Goal: Task Accomplishment & Management: Manage account settings

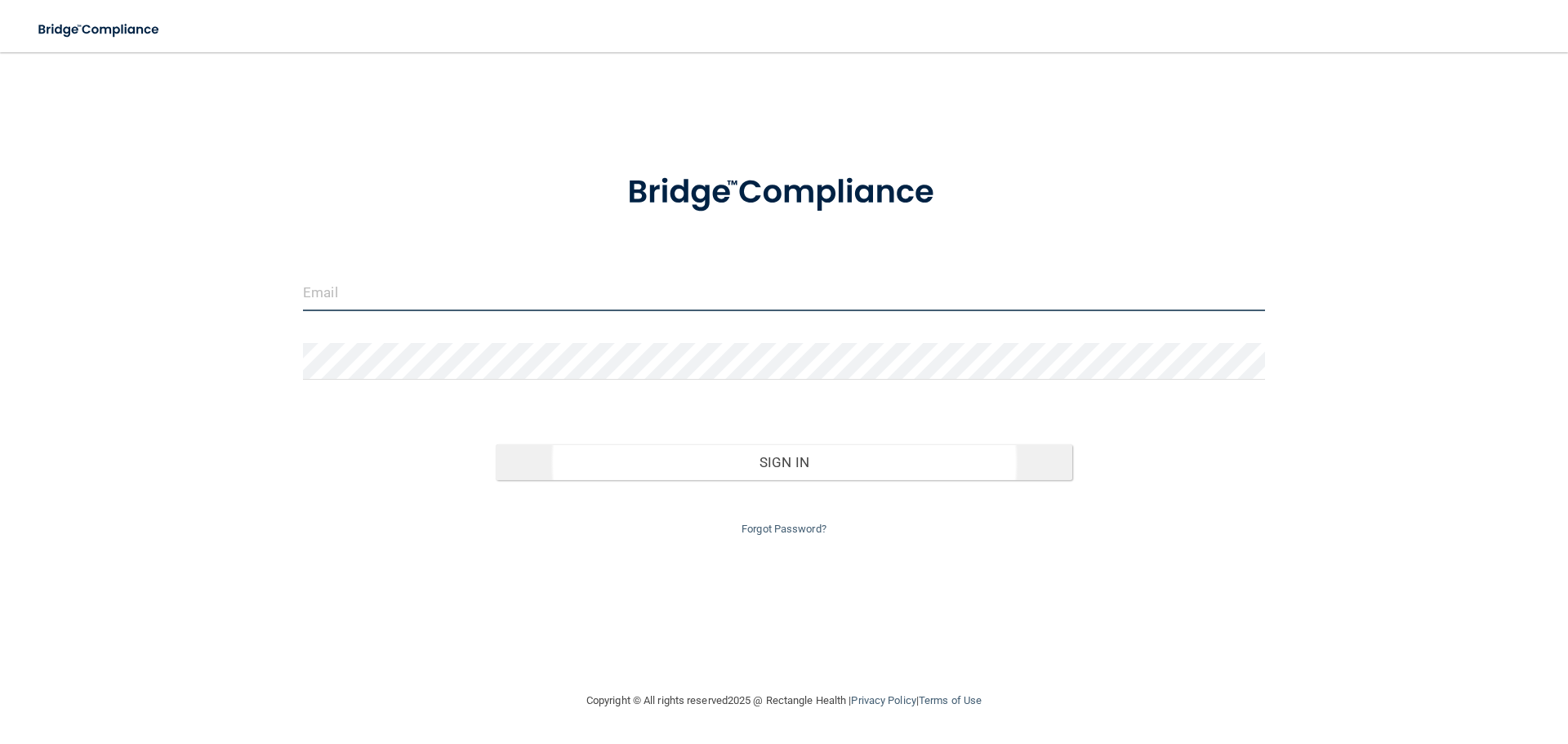
type input "[PERSON_NAME][EMAIL_ADDRESS][PERSON_NAME][DOMAIN_NAME]"
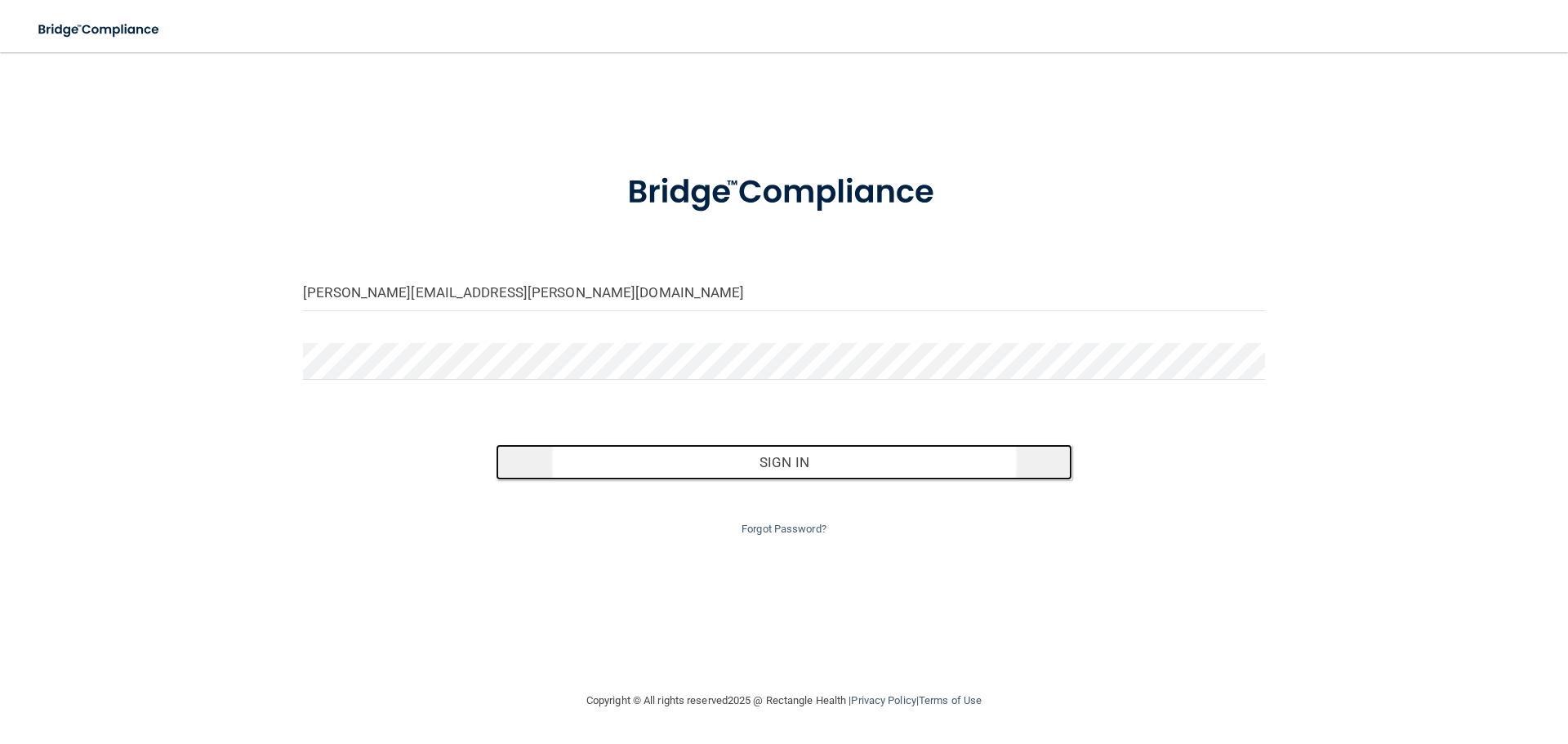
click at [799, 454] on button "Sign In" at bounding box center [784, 462] width 578 height 36
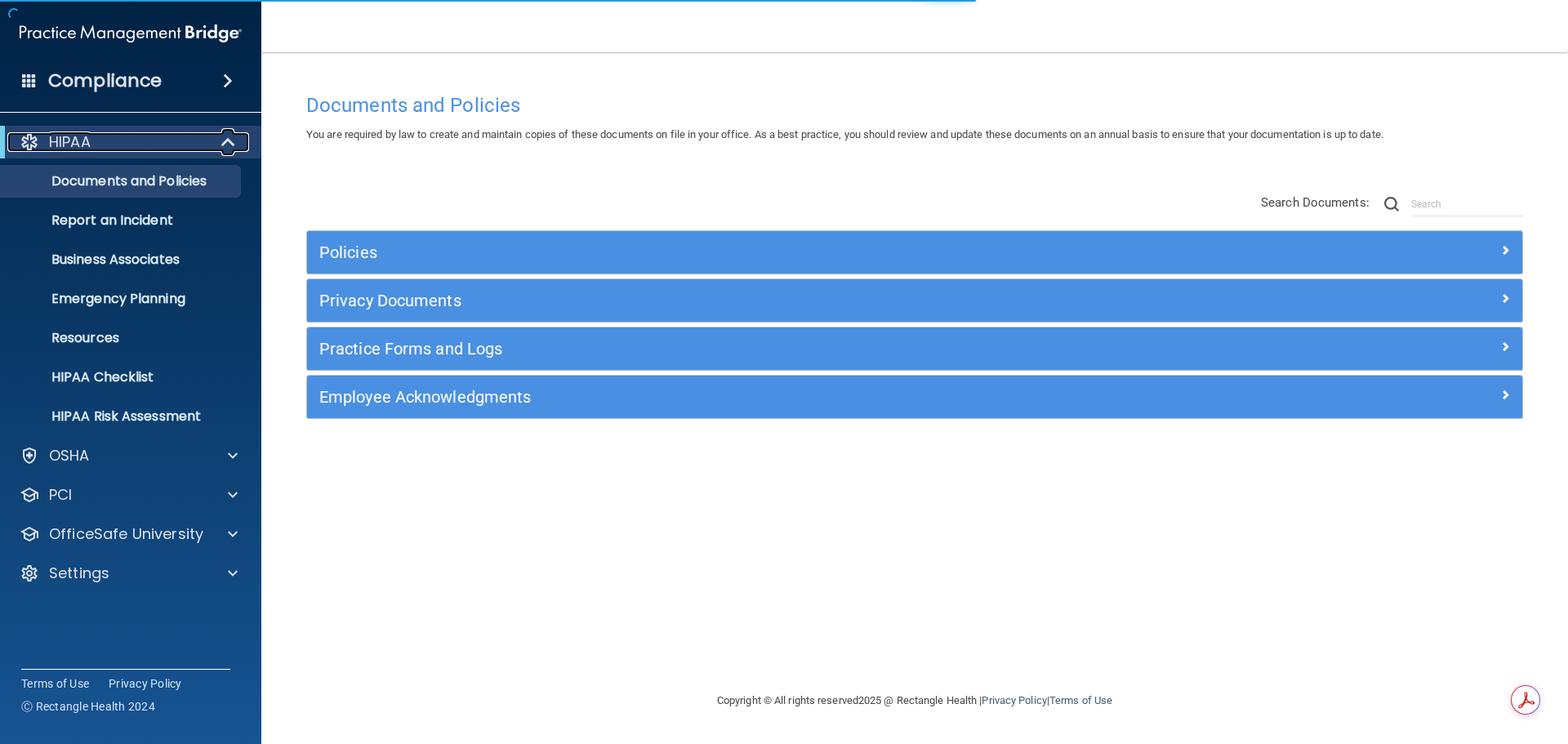
click at [150, 138] on div "HIPAA" at bounding box center [108, 141] width 201 height 20
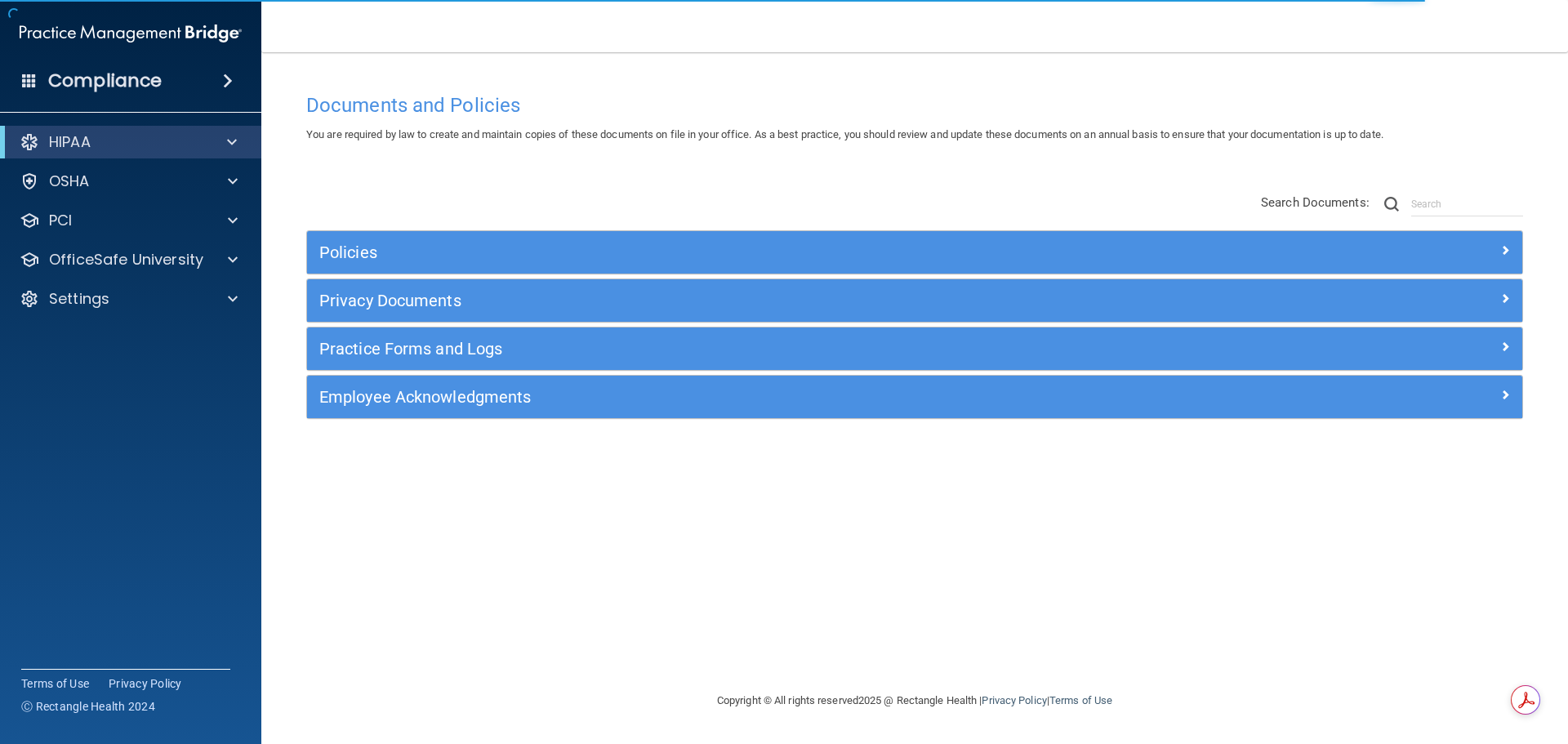
click at [161, 82] on div "Compliance" at bounding box center [130, 80] width 261 height 36
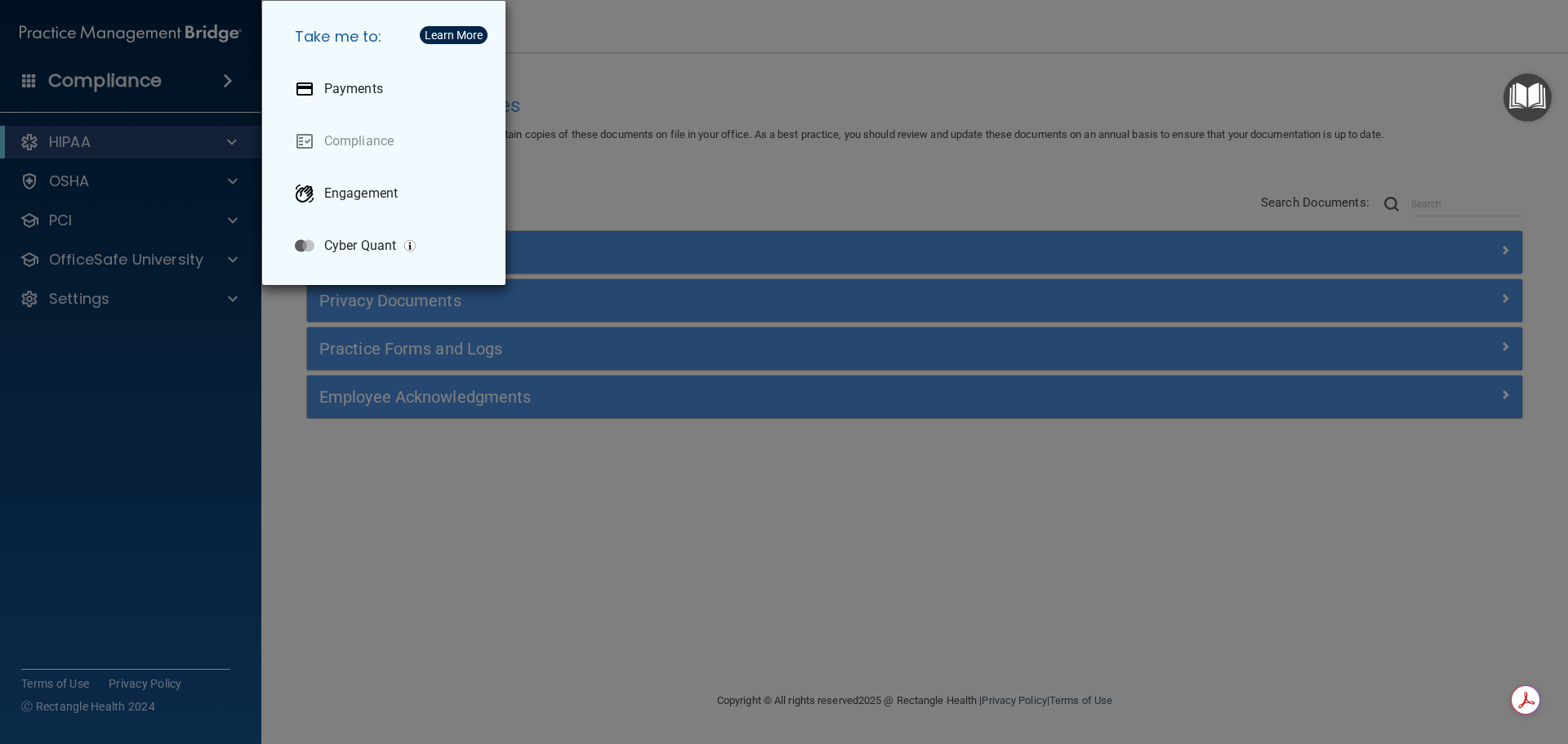
click at [95, 301] on div "Take me to: Payments Compliance Engagement Cyber Quant" at bounding box center [784, 372] width 1568 height 744
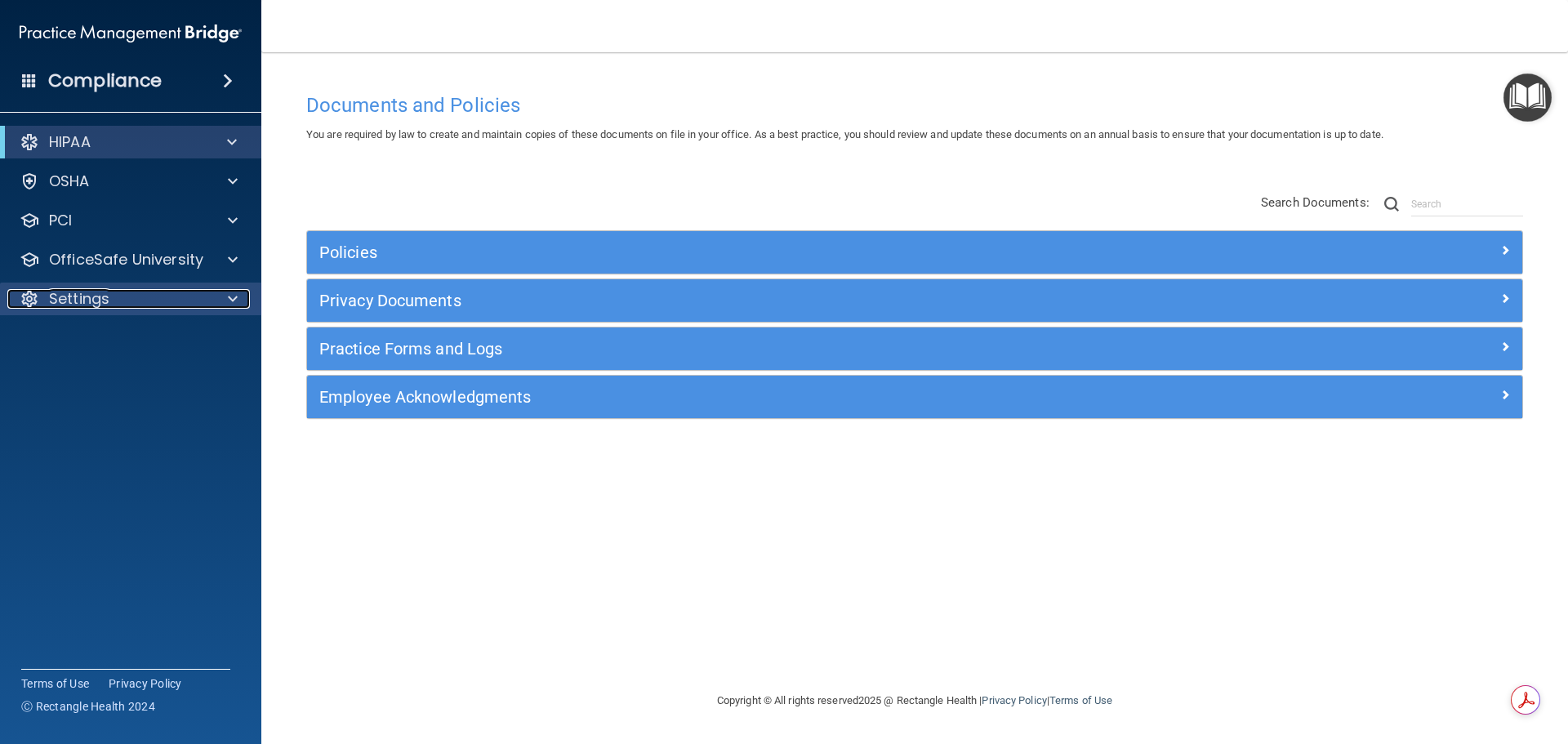
click at [240, 298] on div at bounding box center [230, 299] width 41 height 20
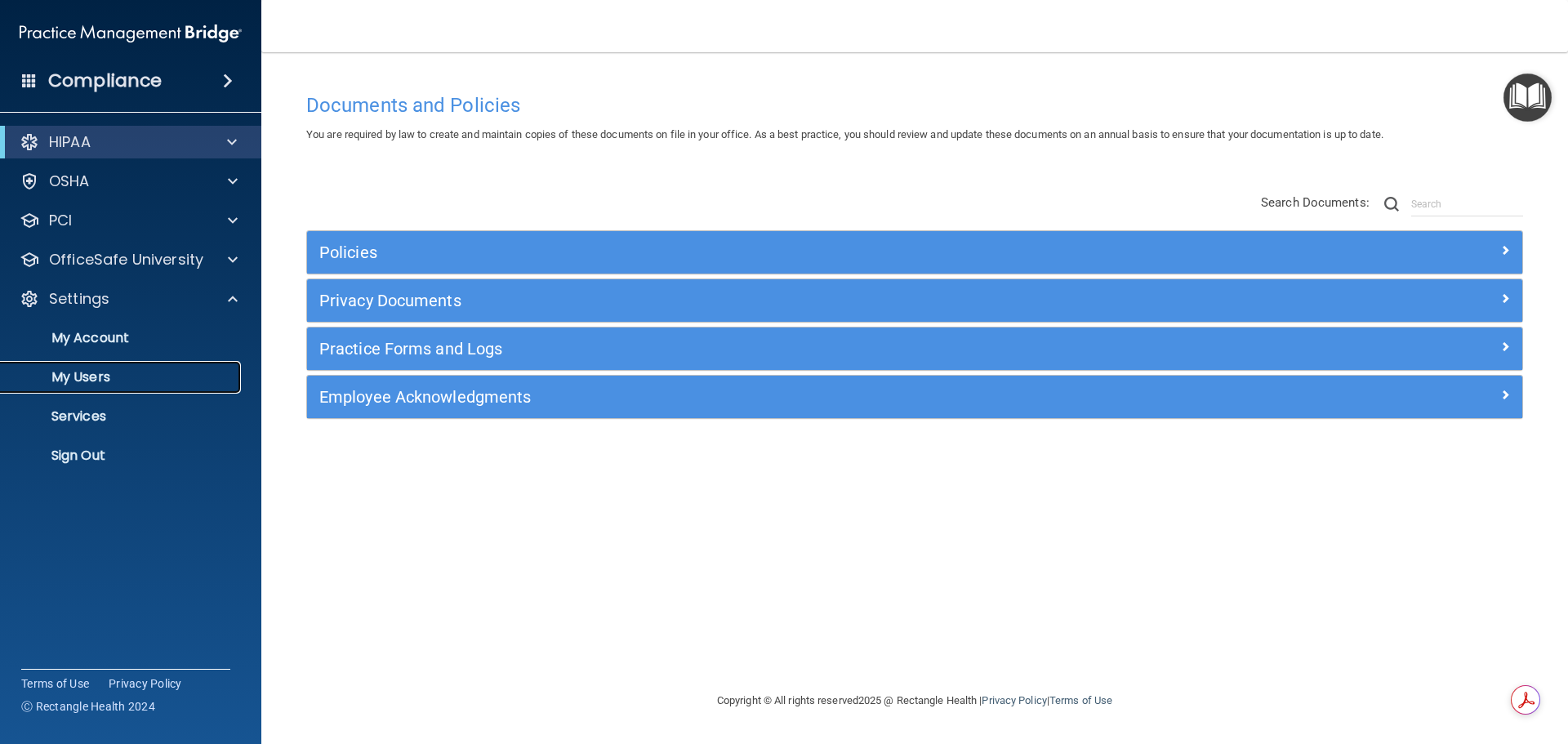
click at [113, 371] on p "My Users" at bounding box center [122, 376] width 223 height 16
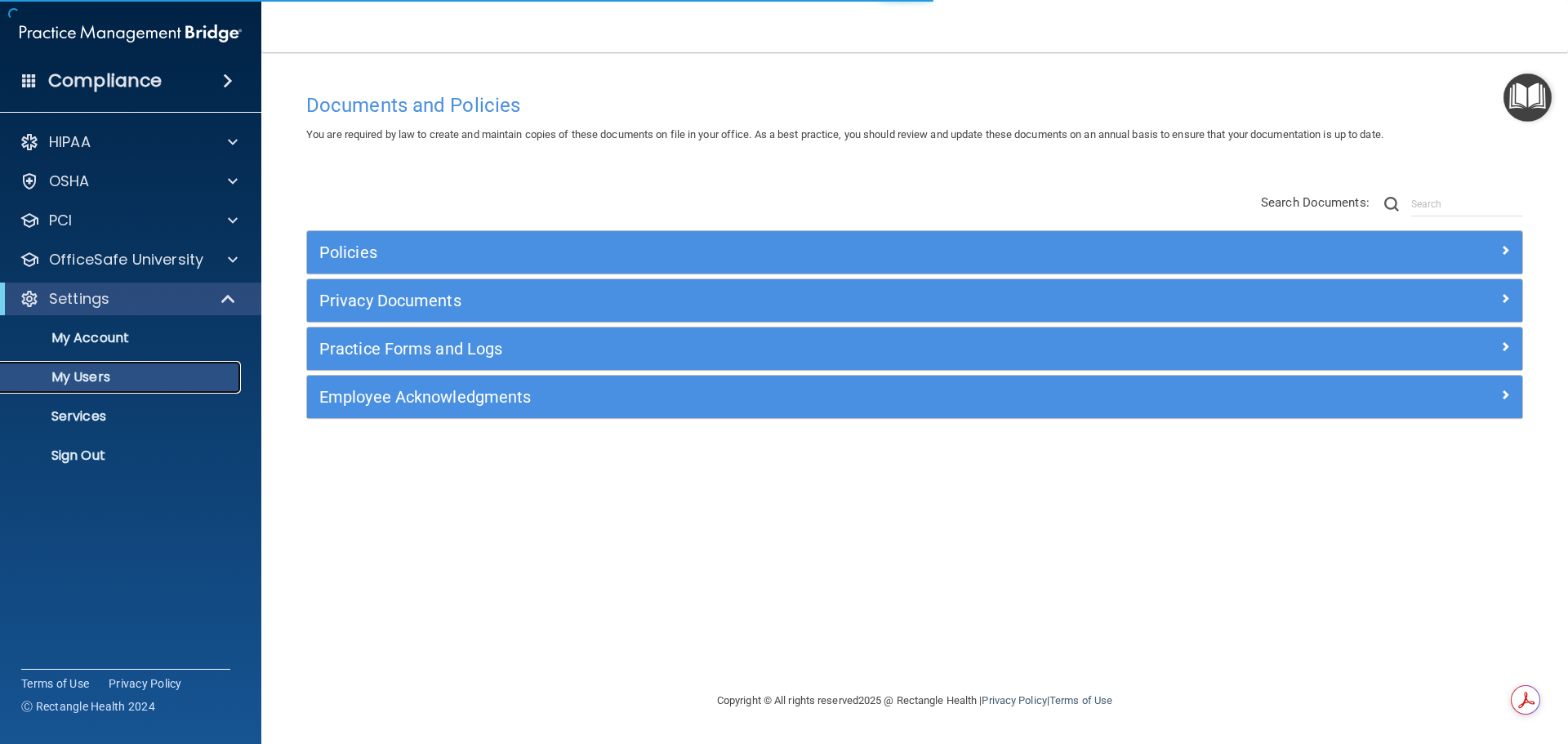
select select "20"
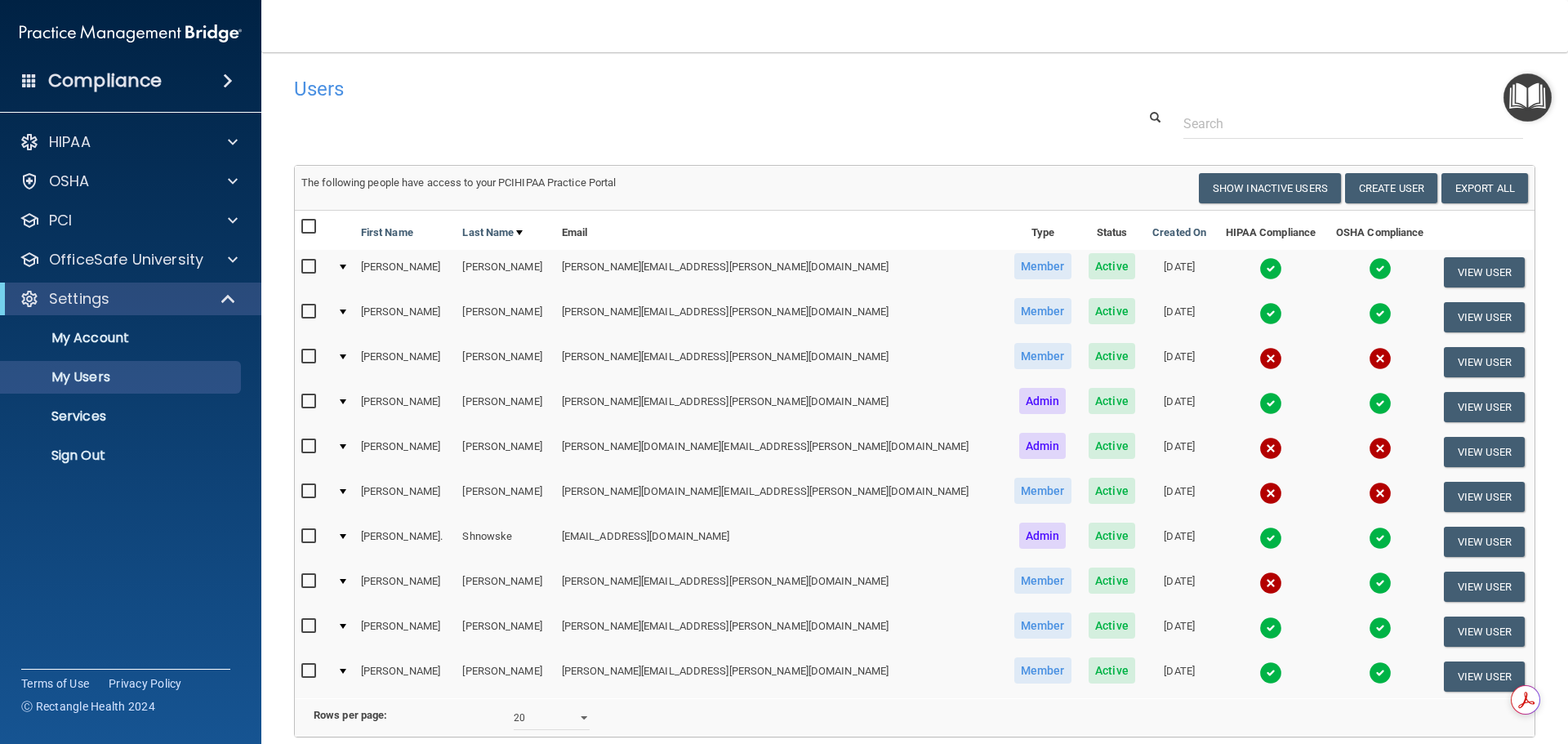
click at [311, 355] on input "checkbox" at bounding box center [311, 357] width 19 height 13
checkbox input "true"
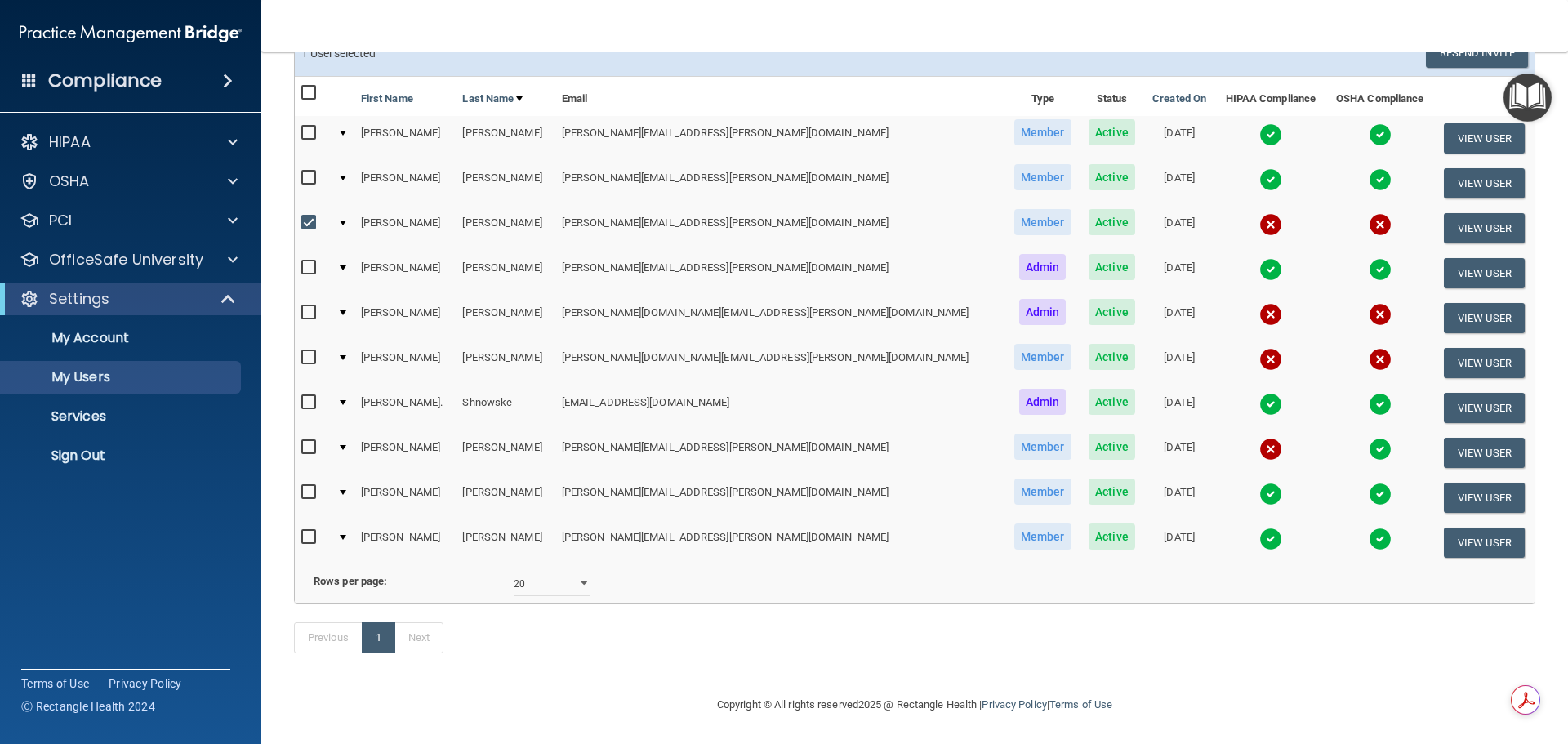
scroll to position [160, 0]
click at [1089, 209] on span "Active" at bounding box center [1112, 222] width 47 height 26
click at [1472, 213] on button "View User" at bounding box center [1484, 228] width 81 height 30
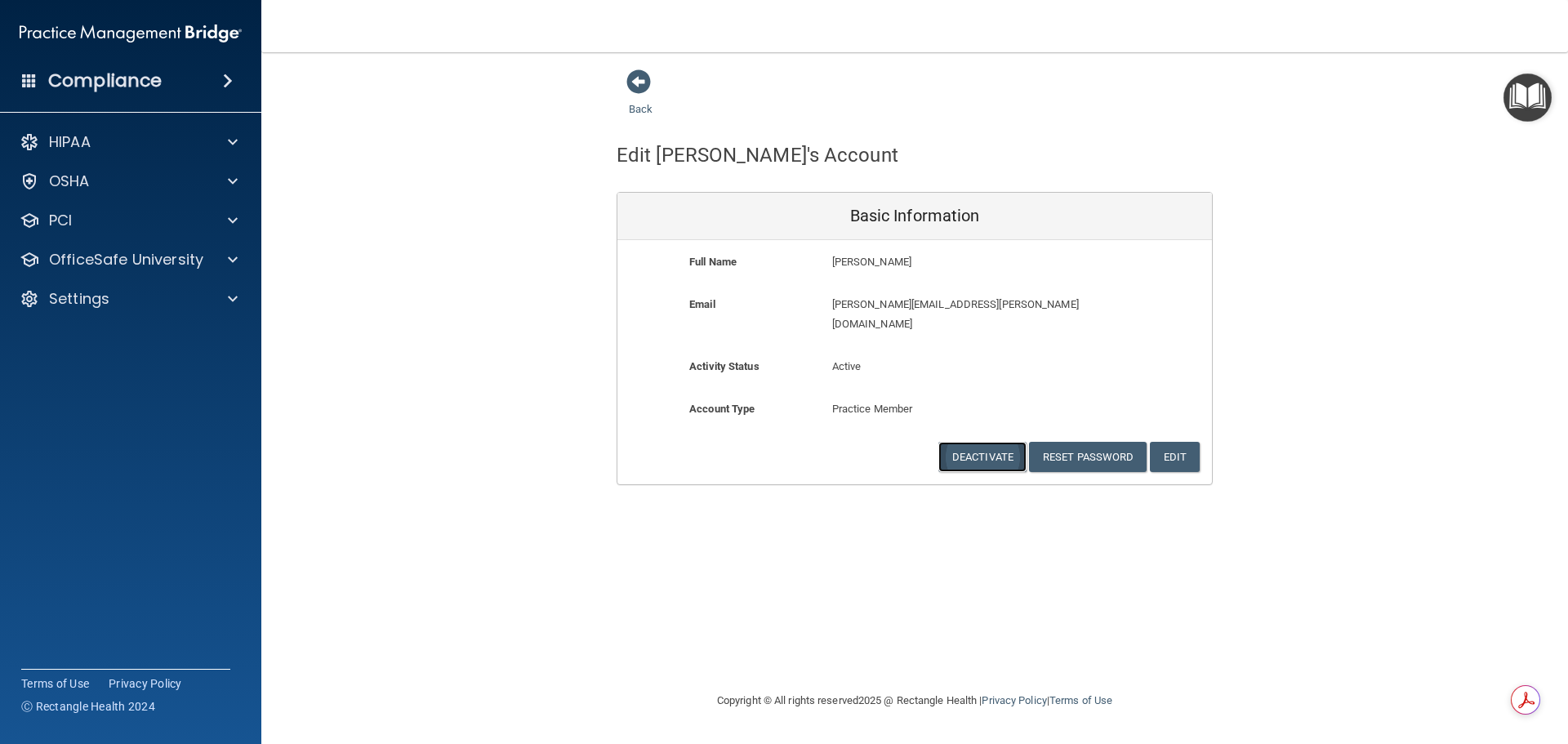
click at [976, 442] on button "Deactivate" at bounding box center [982, 457] width 88 height 30
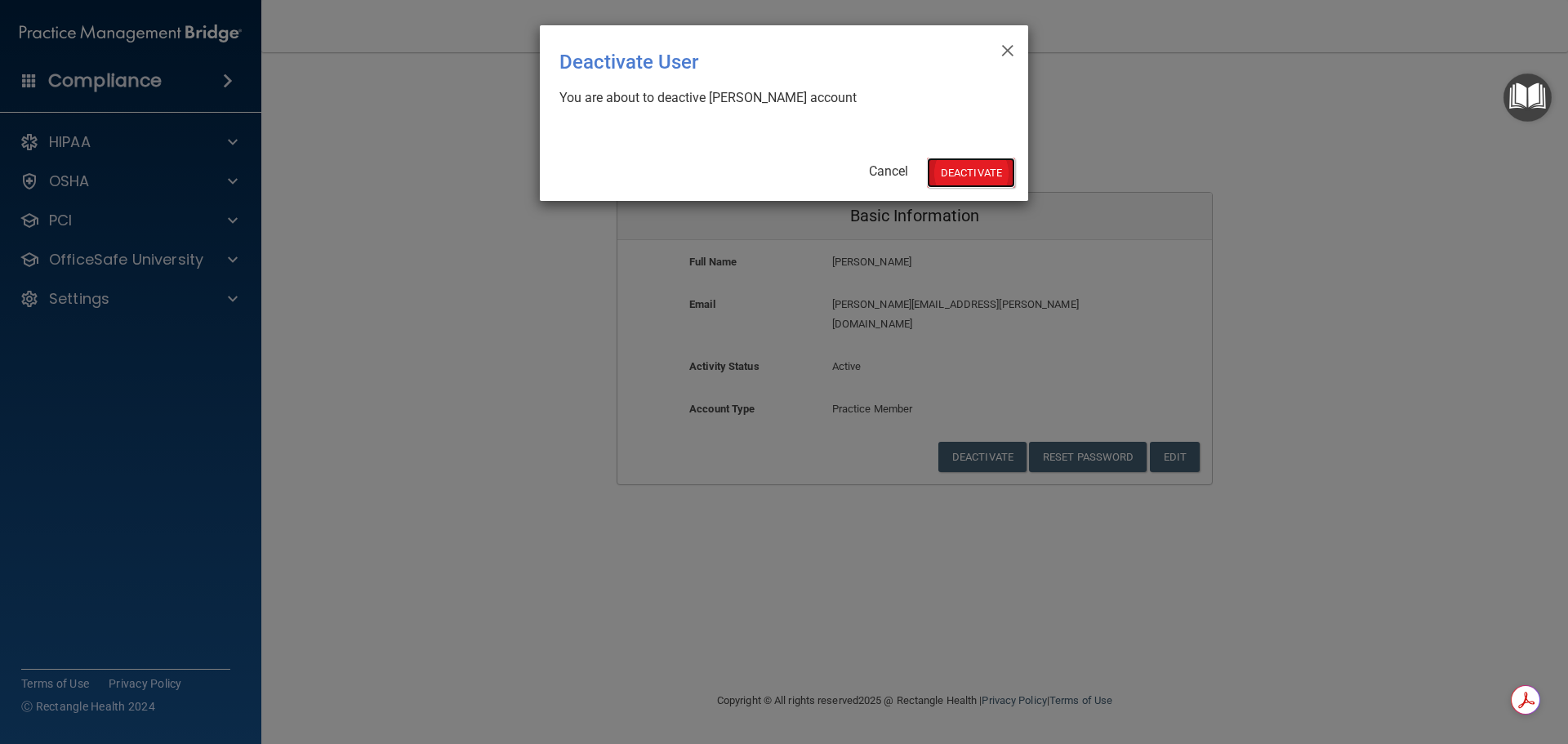
click at [948, 182] on button "Deactivate" at bounding box center [971, 172] width 88 height 30
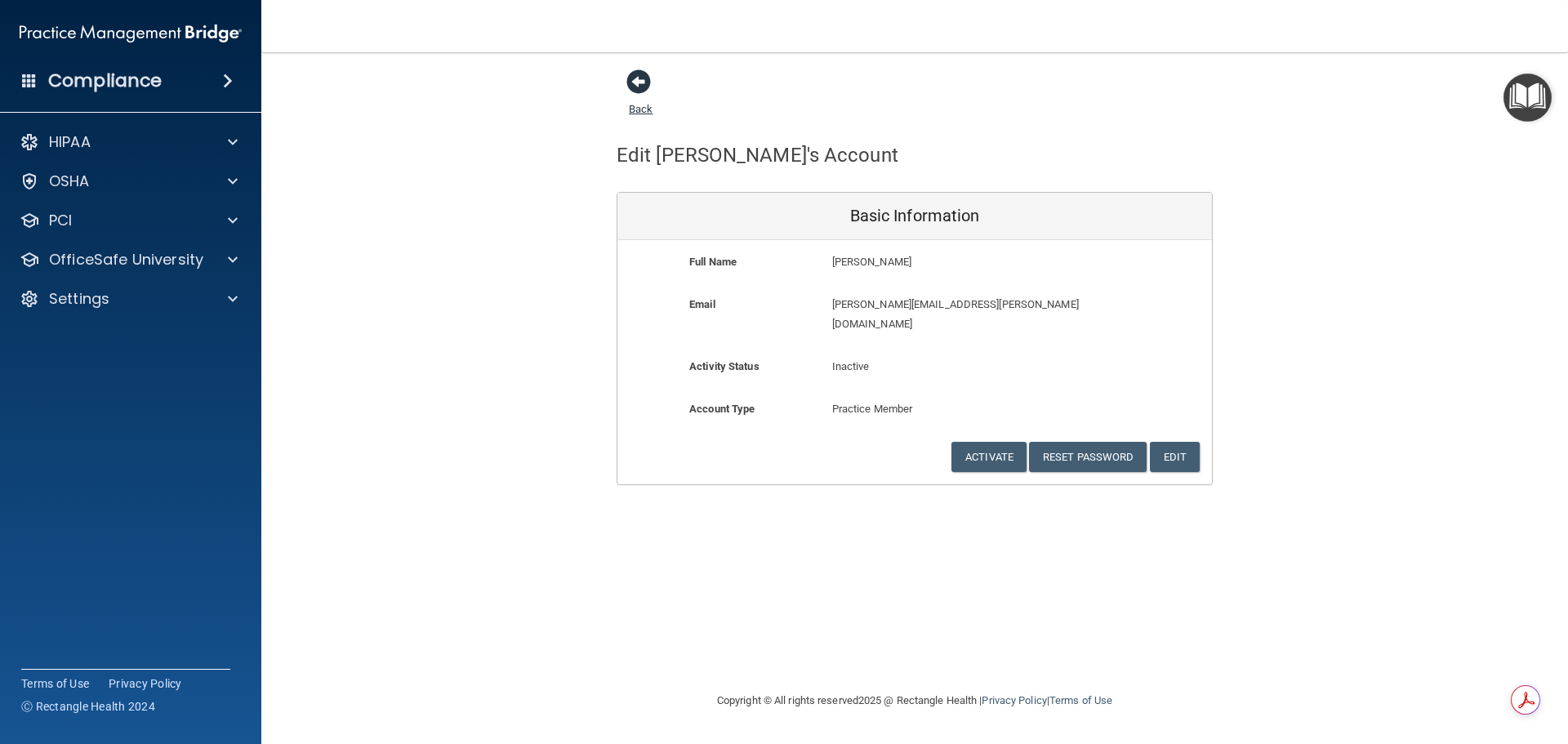
click at [635, 82] on span at bounding box center [638, 81] width 24 height 24
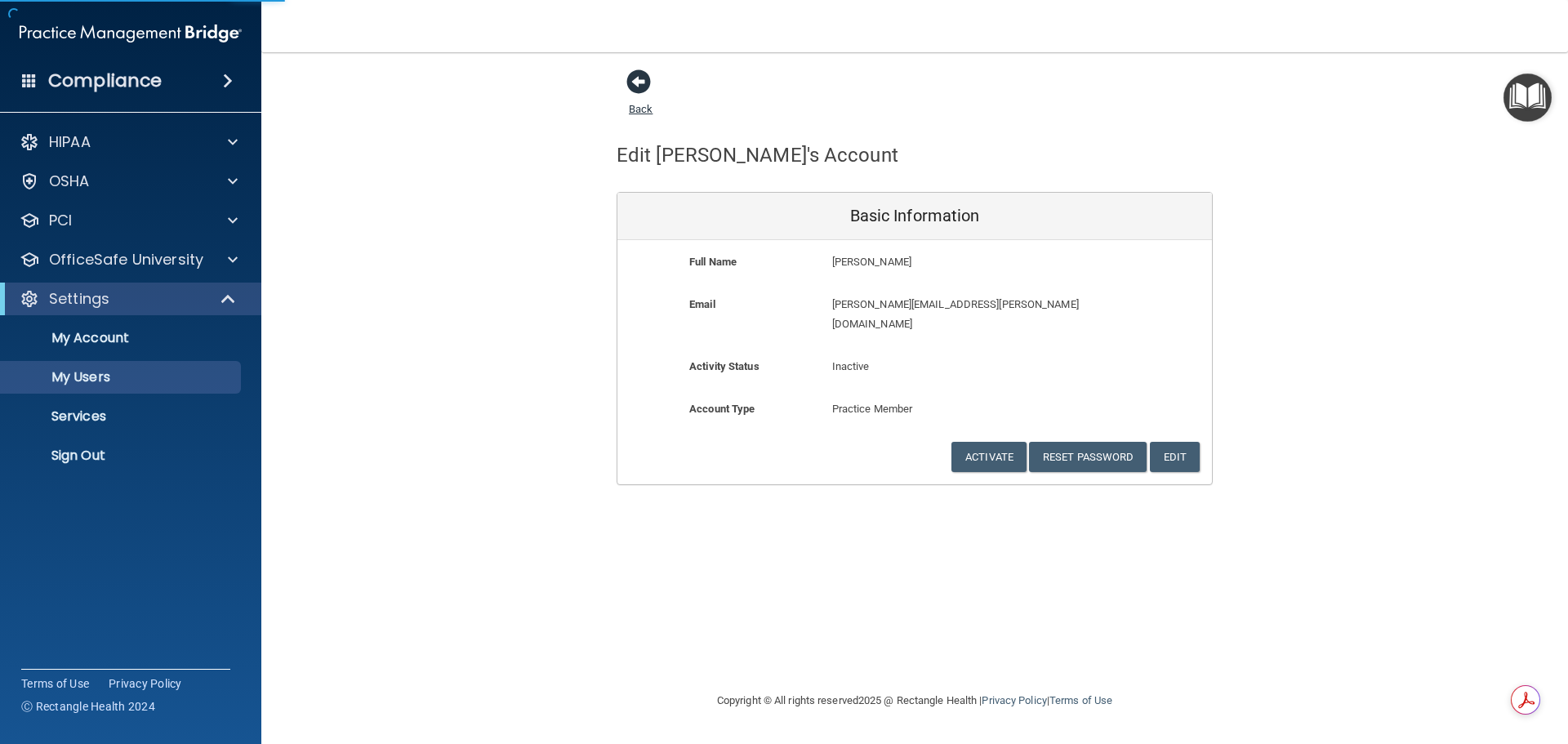
select select "20"
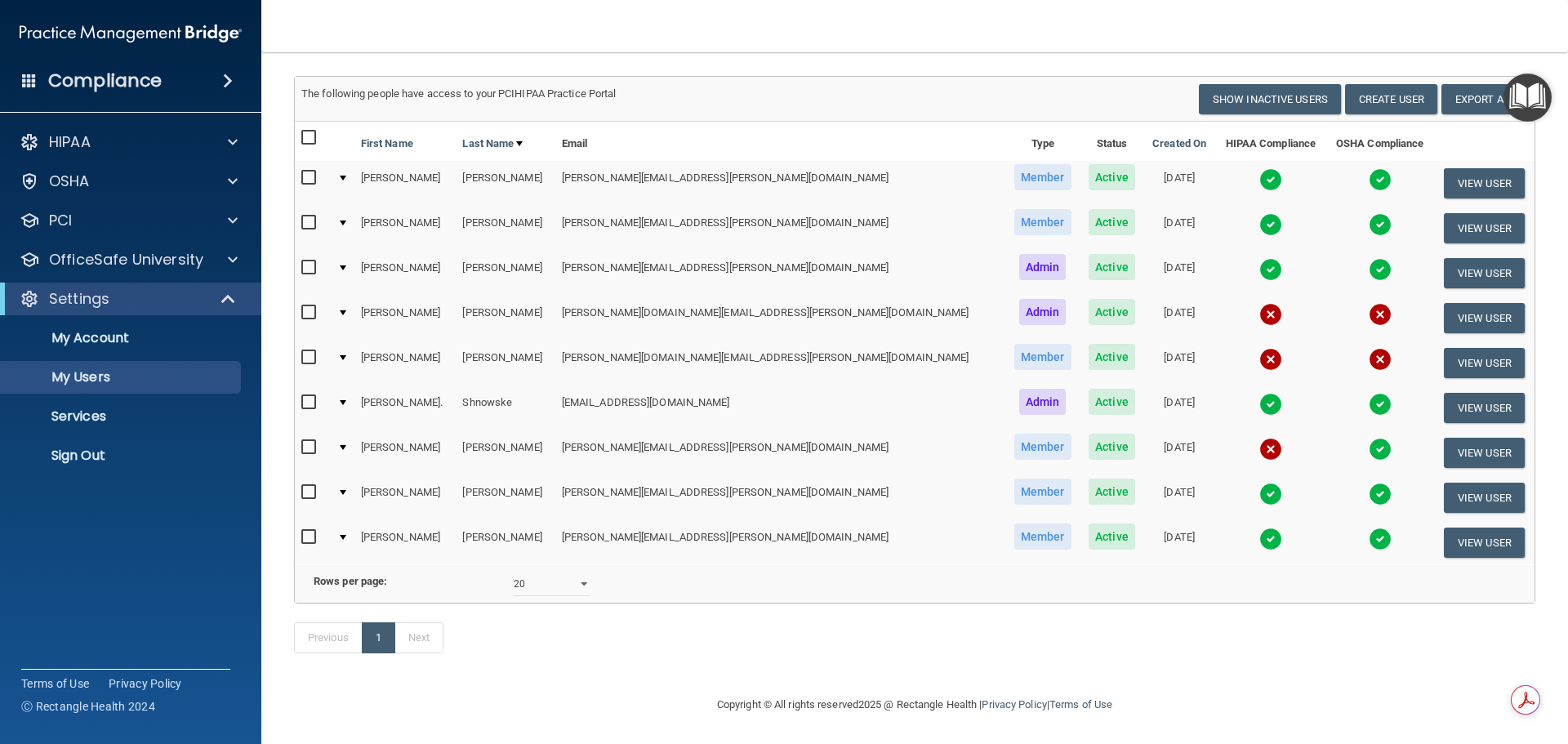
scroll to position [113, 0]
click at [1371, 84] on button "Create User" at bounding box center [1391, 99] width 93 height 30
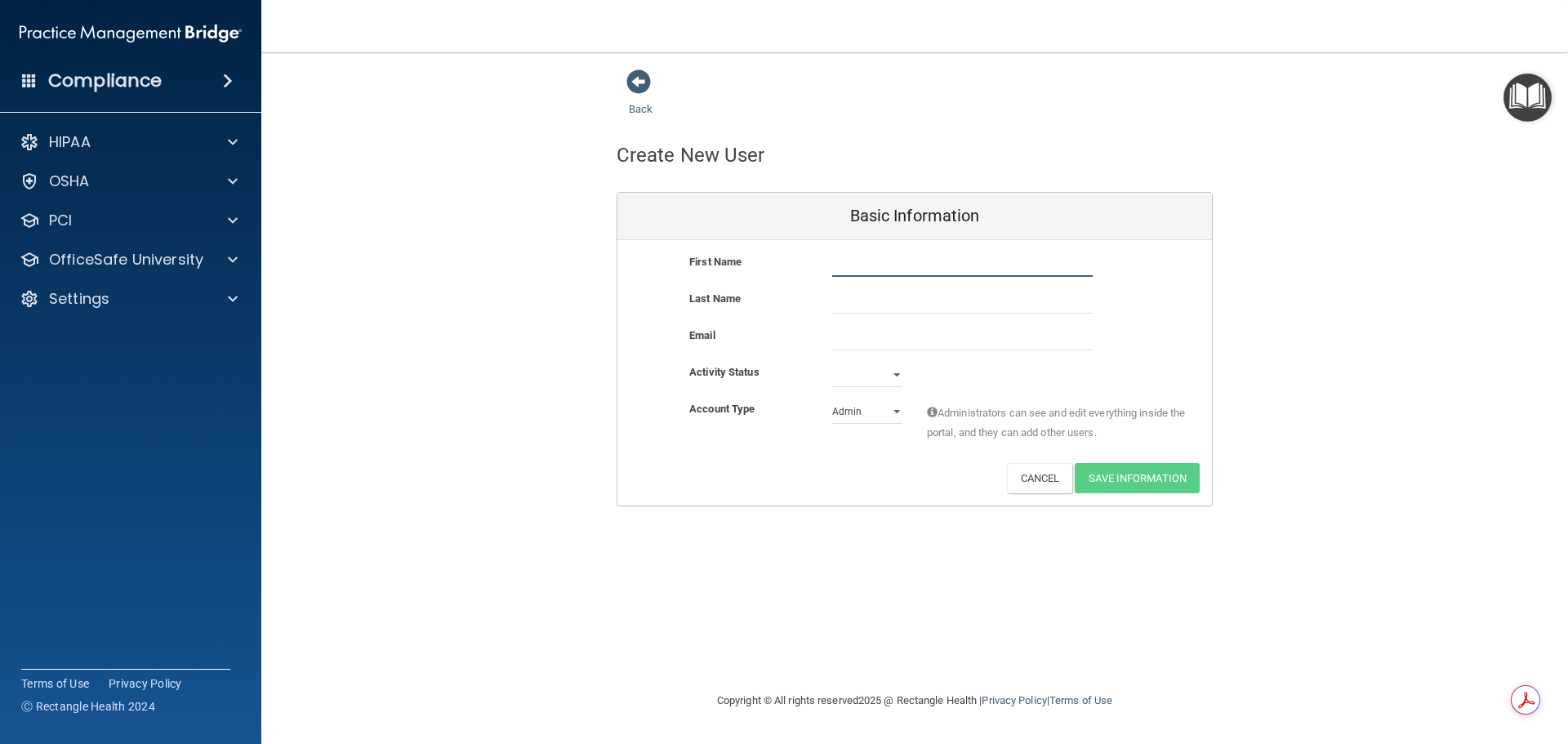
click at [847, 265] on input "text" at bounding box center [962, 265] width 260 height 24
type input "[GEOGRAPHIC_DATA]"
click at [903, 299] on input "text" at bounding box center [962, 301] width 260 height 24
type input "[PERSON_NAME]"
click at [881, 339] on input "email" at bounding box center [962, 338] width 260 height 24
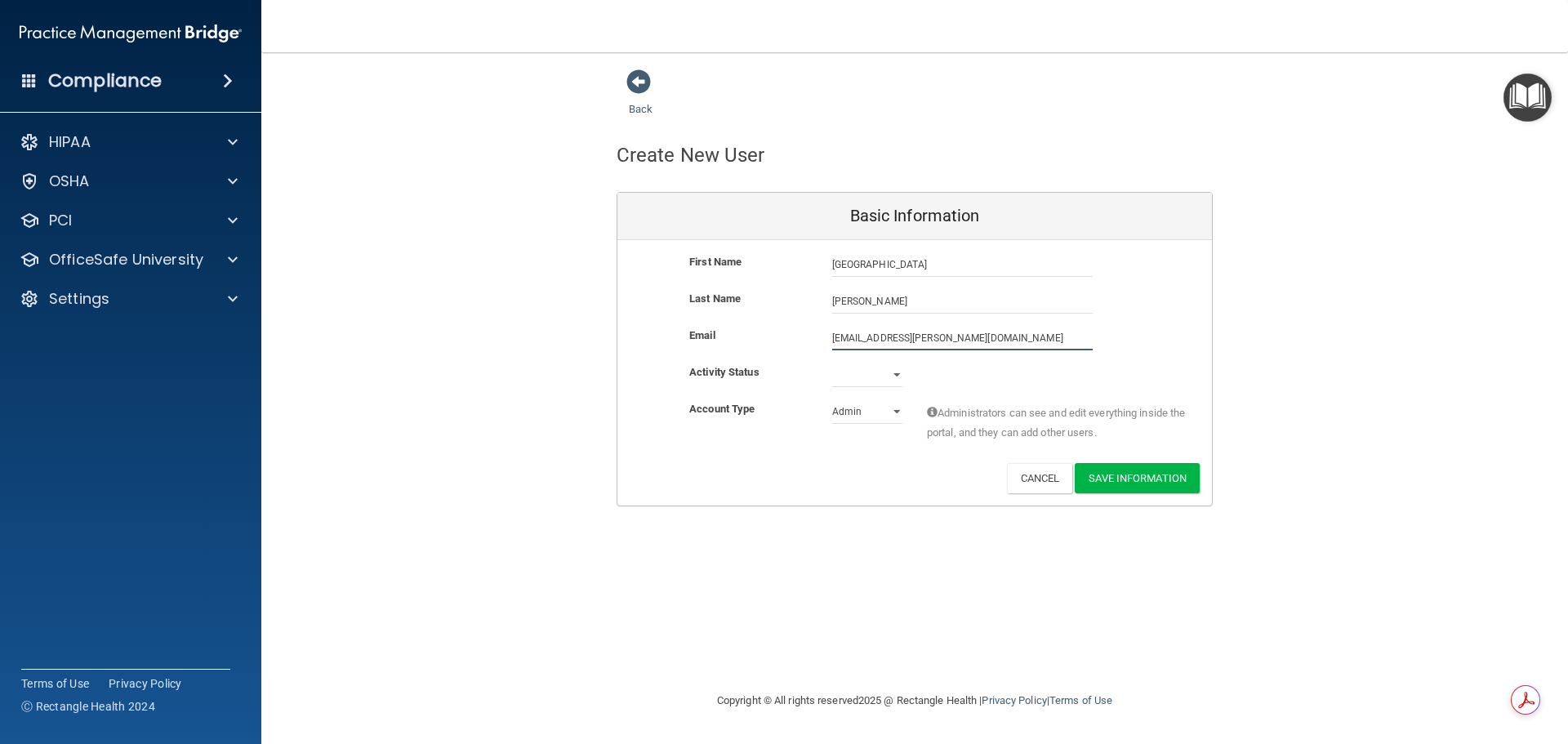
type input "[EMAIL_ADDRESS][PERSON_NAME][DOMAIN_NAME]"
click at [879, 374] on select "Active Inactive" at bounding box center [867, 378] width 70 height 24
select select "active"
click at [832, 362] on select "Active Inactive" at bounding box center [867, 374] width 70 height 24
click at [850, 410] on select "Admin Member" at bounding box center [867, 412] width 70 height 24
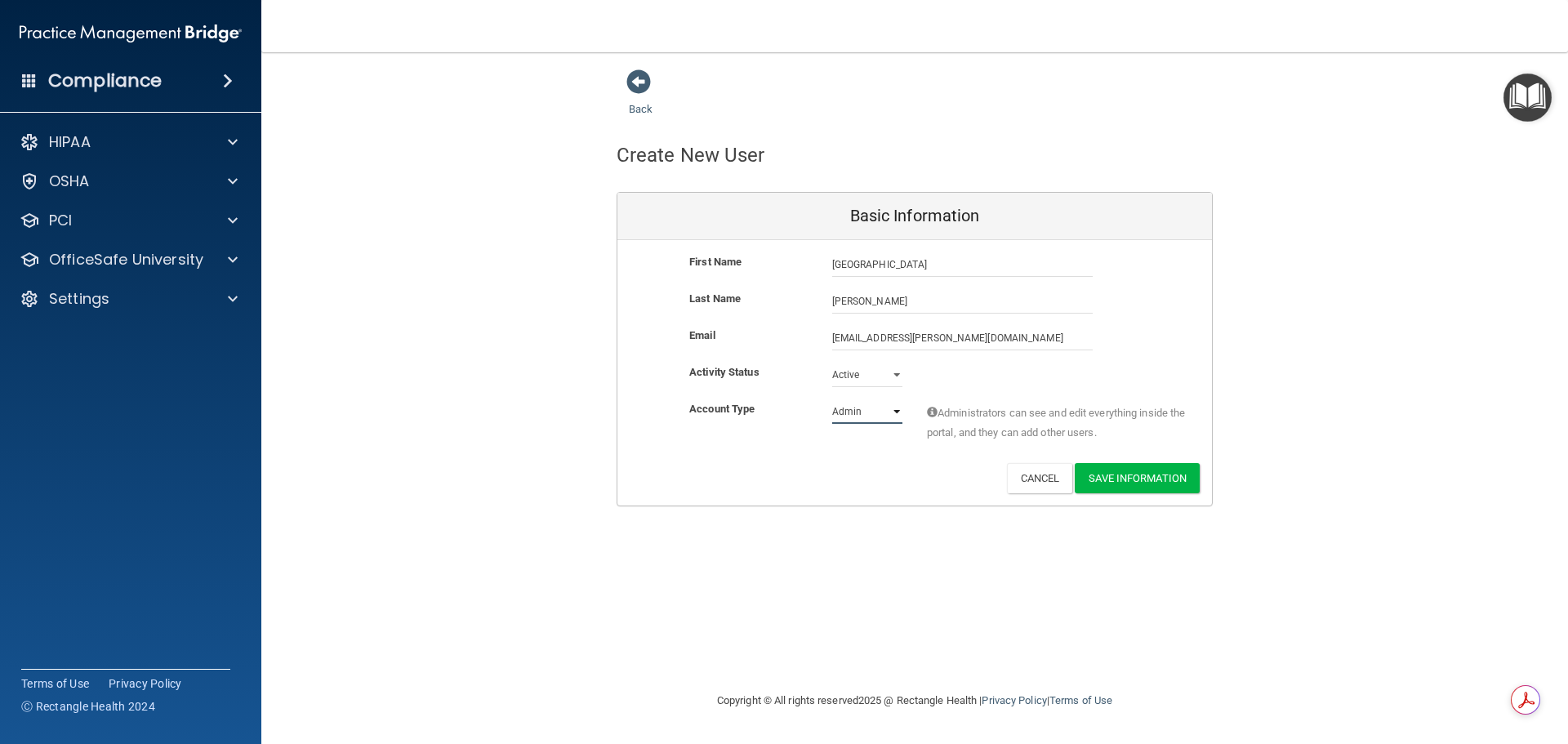
select select "practice_member"
click at [832, 400] on select "Admin Member" at bounding box center [867, 412] width 70 height 24
click at [1139, 479] on button "Save Information" at bounding box center [1136, 478] width 125 height 30
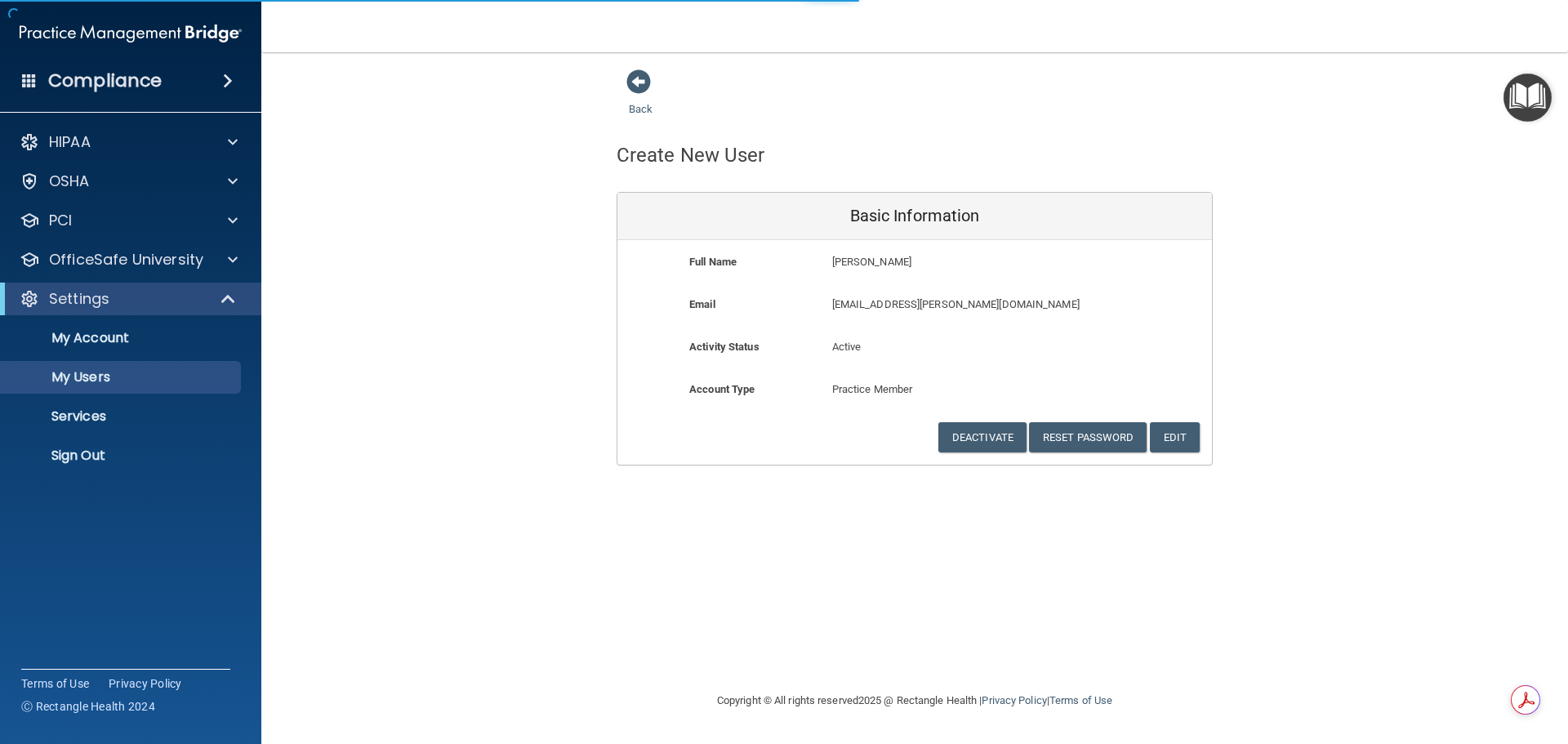
select select "20"
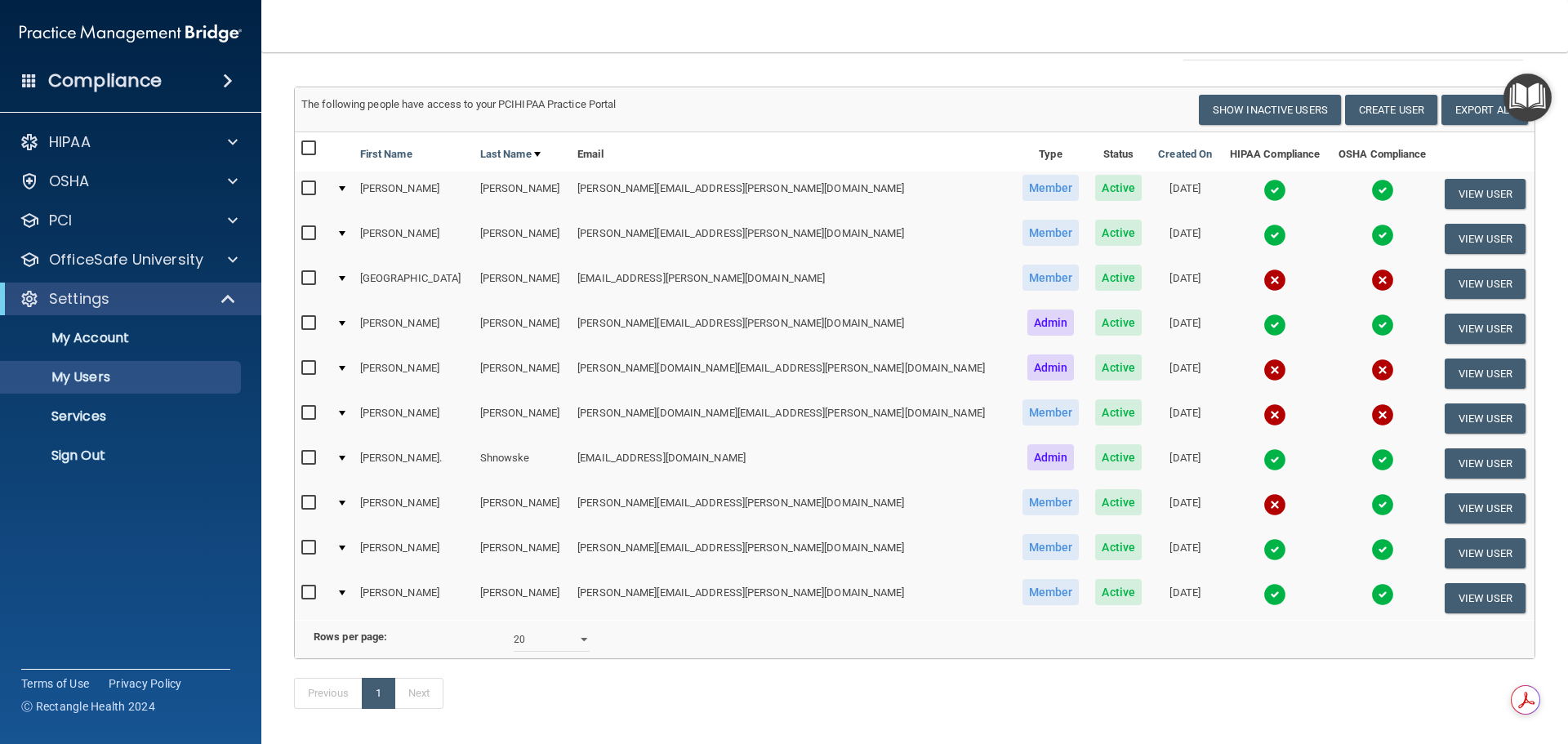
scroll to position [163, 0]
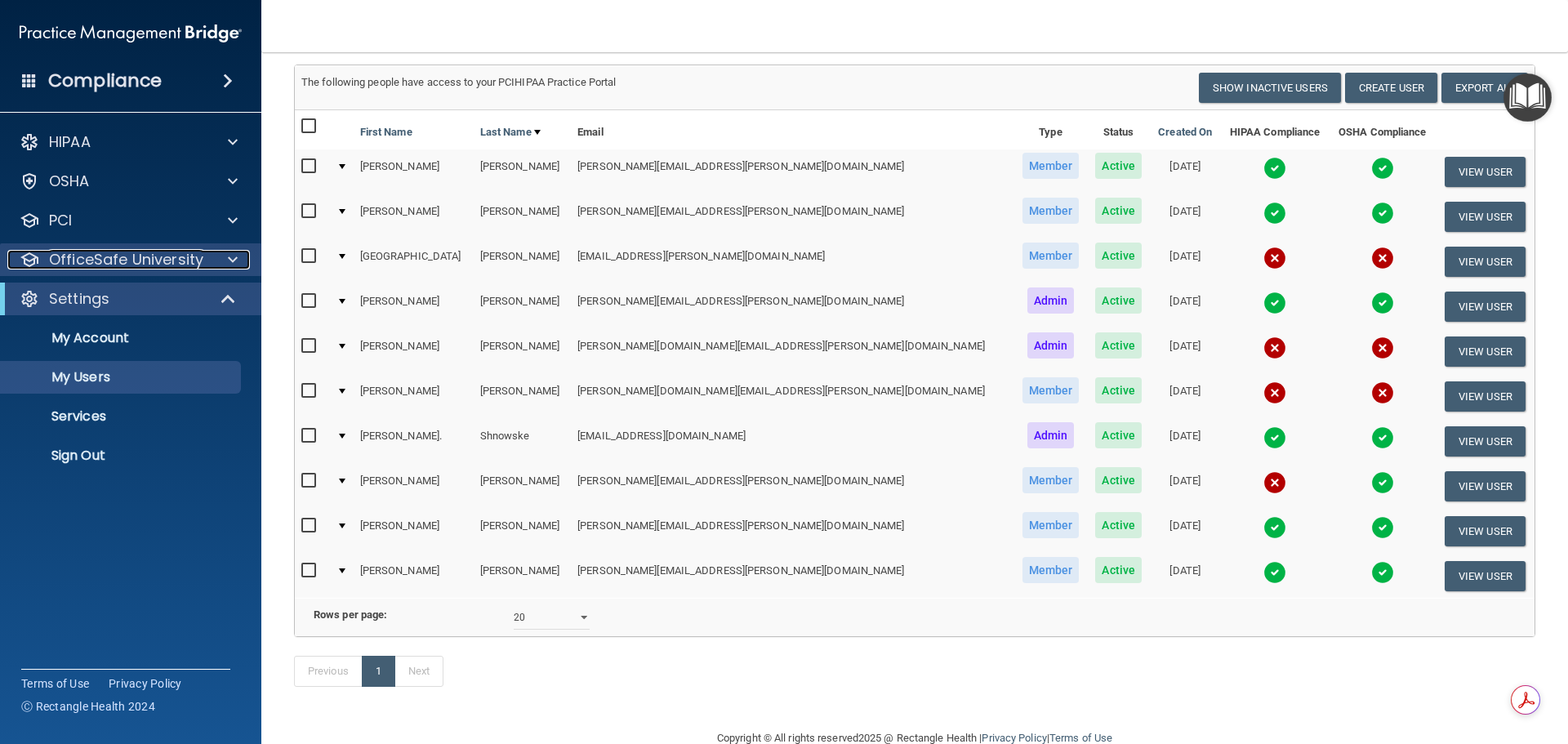
click at [125, 255] on p "OfficeSafe University" at bounding box center [125, 259] width 154 height 20
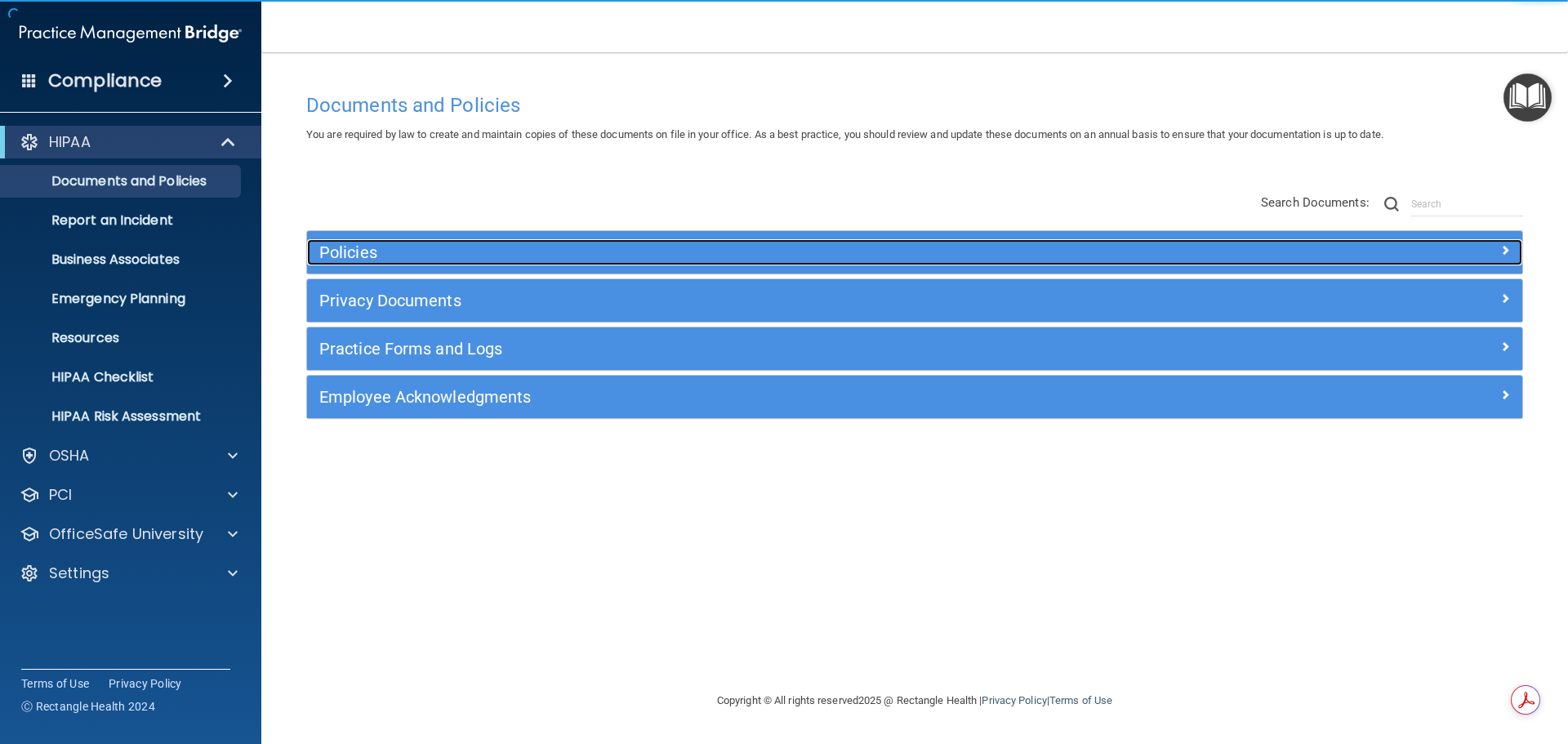
click at [1223, 255] on div at bounding box center [1370, 249] width 303 height 20
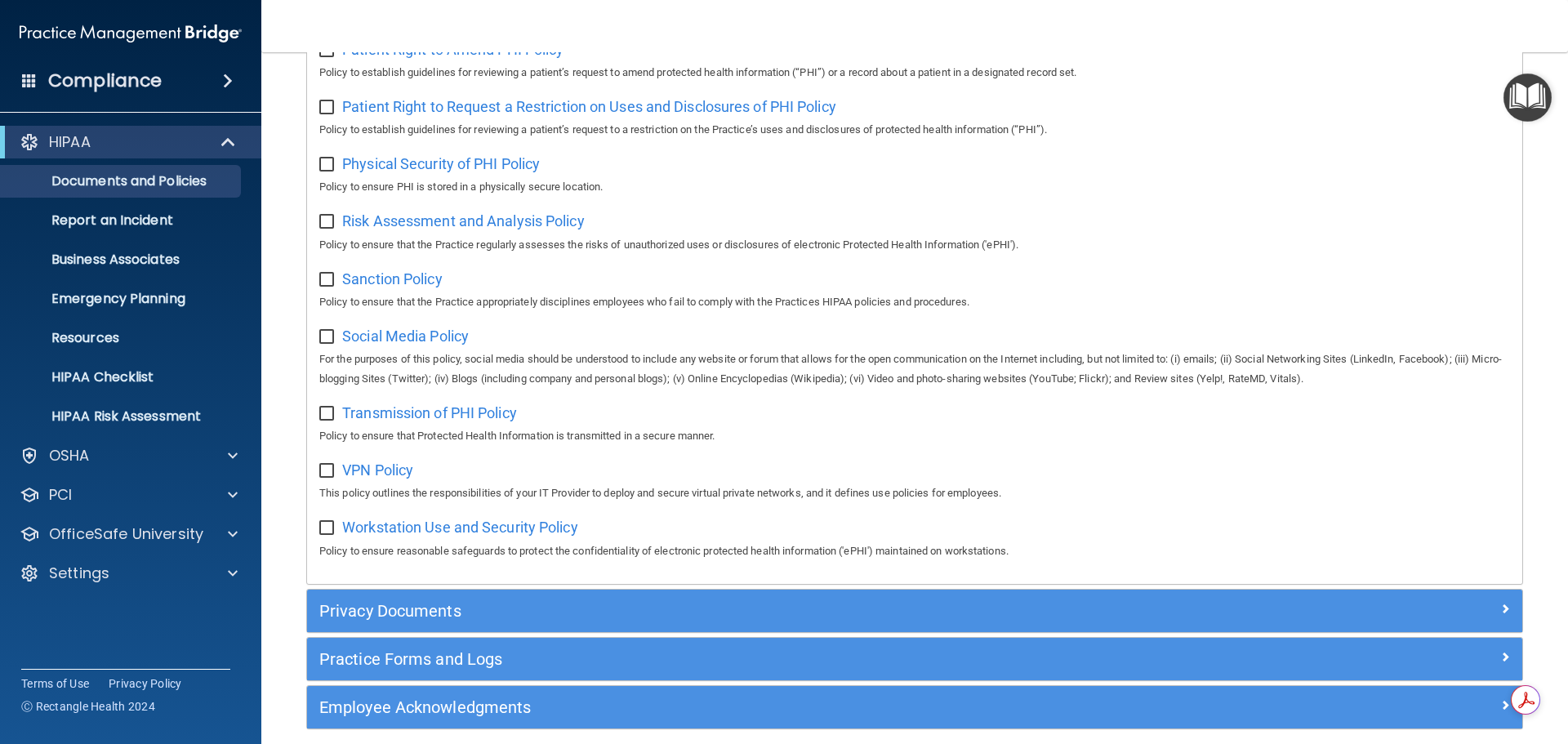
scroll to position [1091, 0]
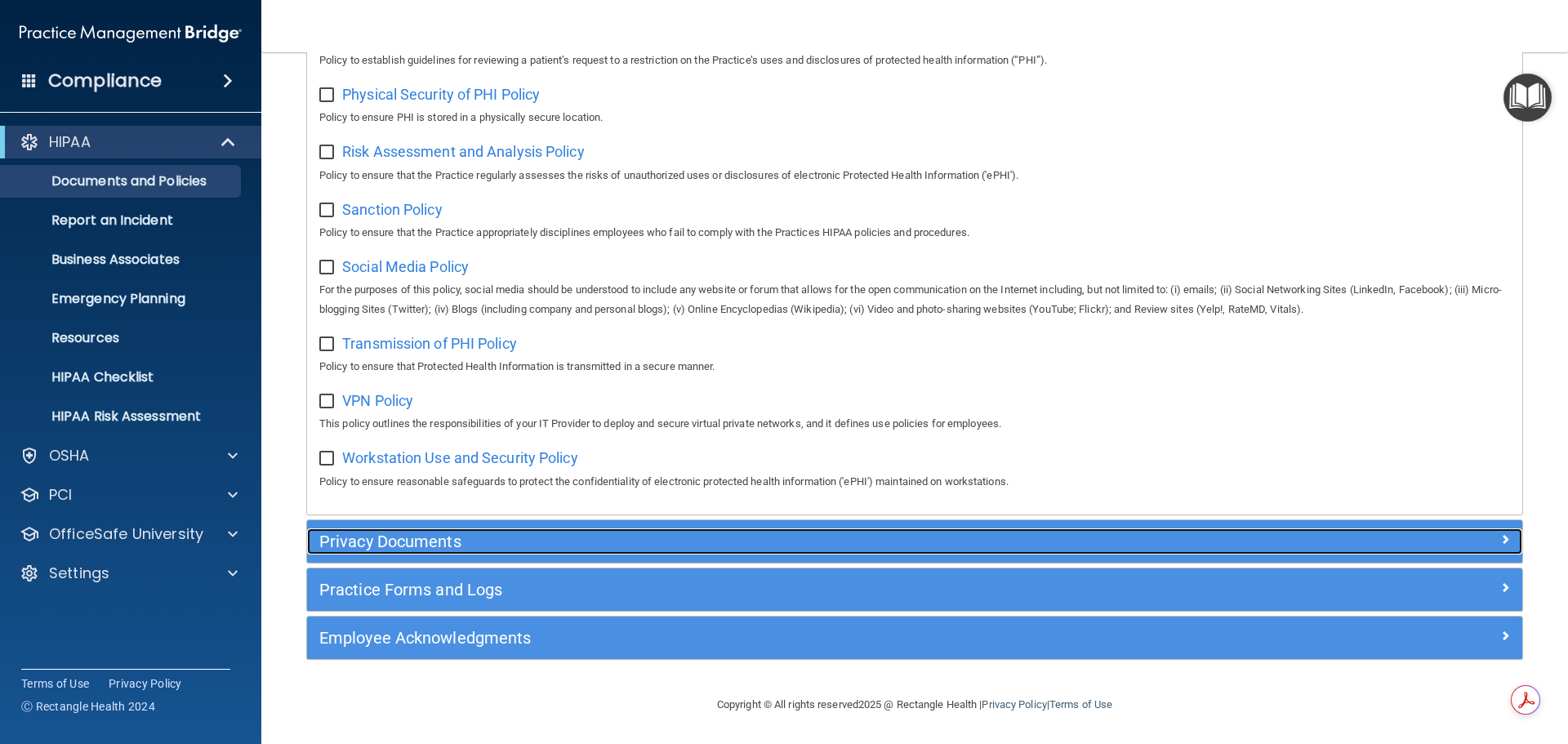
click at [448, 533] on h5 "Privacy Documents" at bounding box center [762, 541] width 887 height 18
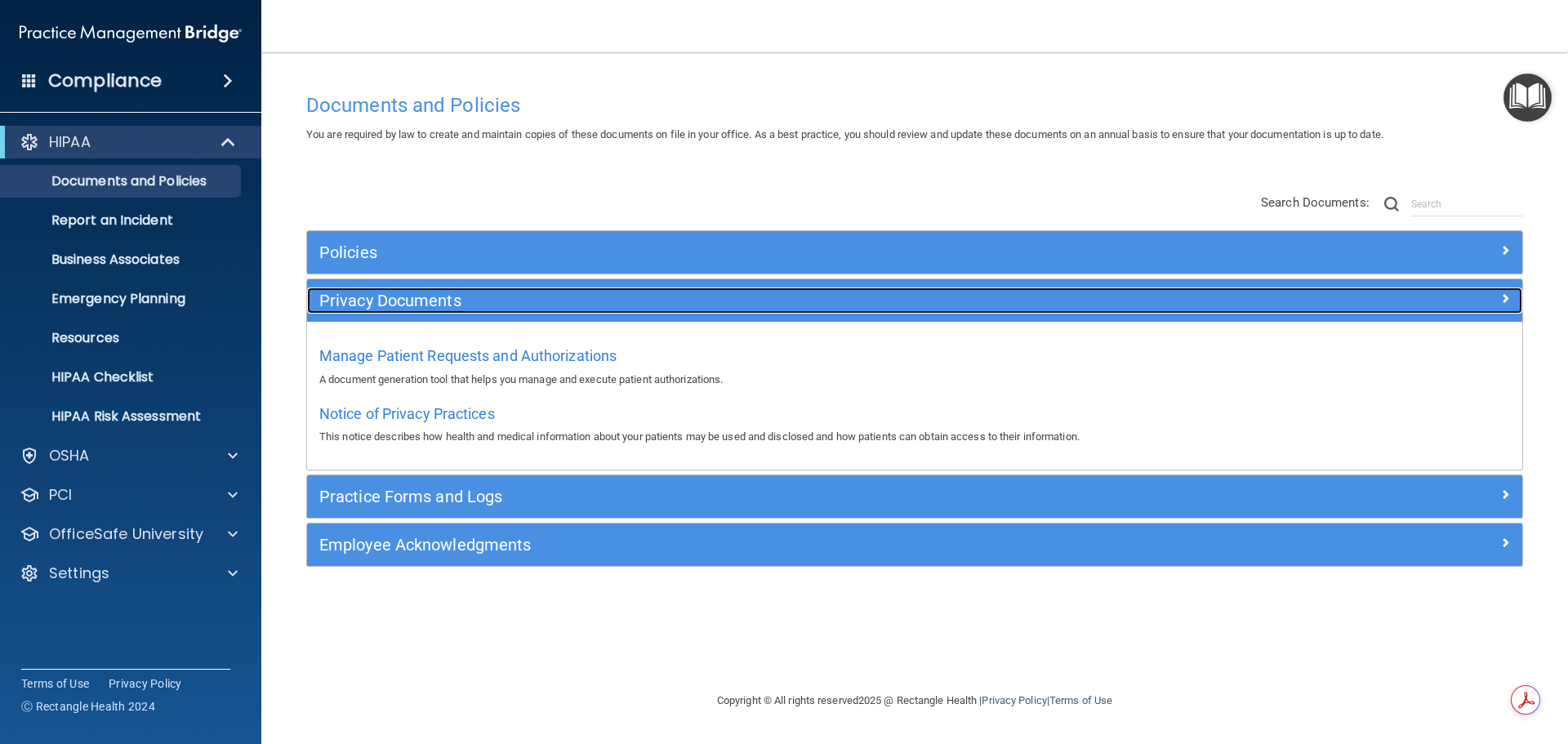
scroll to position [0, 0]
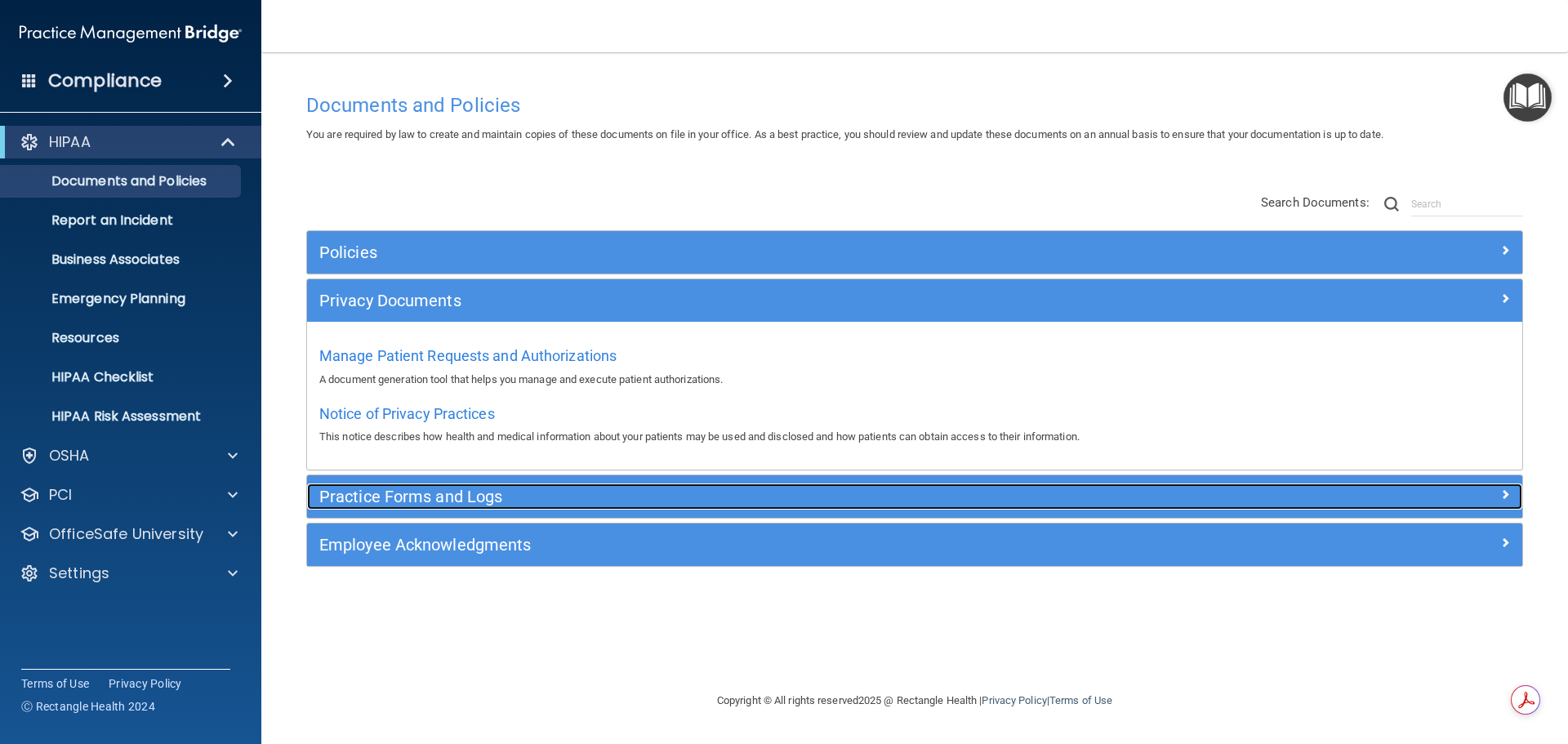
click at [494, 491] on h5 "Practice Forms and Logs" at bounding box center [762, 496] width 887 height 18
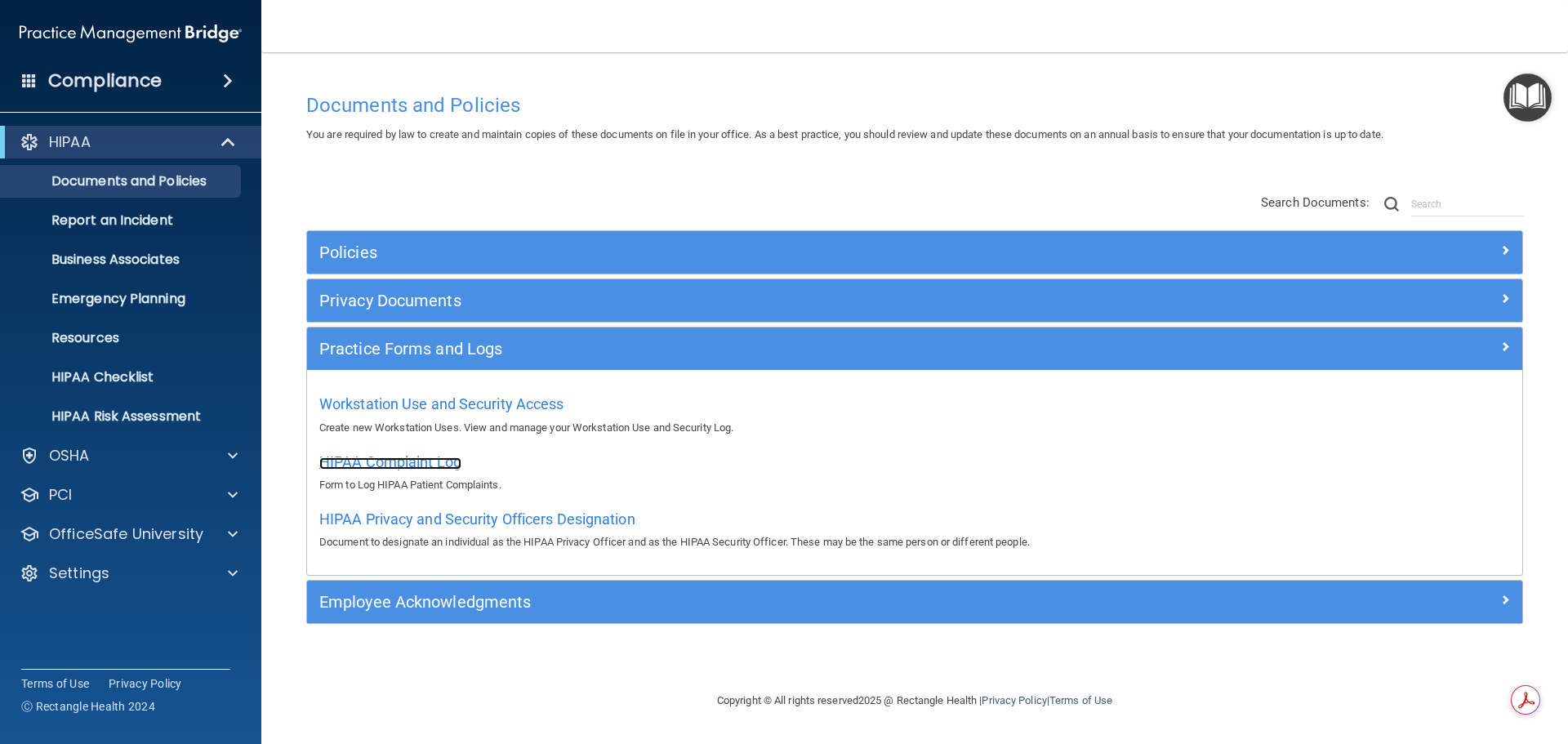
click at [403, 462] on span "HIPAA Complaint Log" at bounding box center [390, 461] width 142 height 17
